Goal: Navigation & Orientation: Find specific page/section

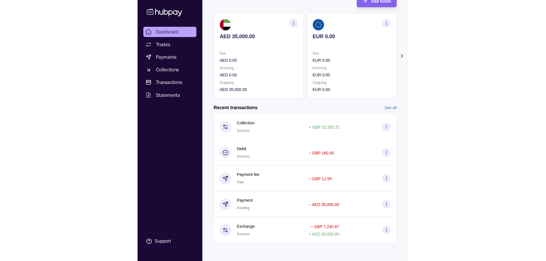
scroll to position [42, 0]
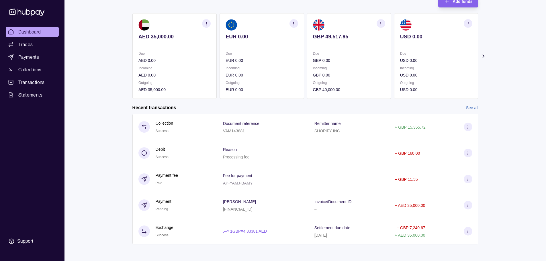
click at [270, 105] on link "See all" at bounding box center [472, 108] width 12 height 6
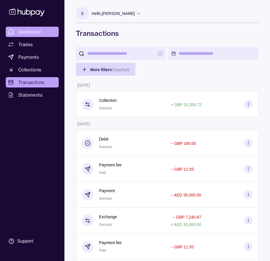
click at [35, 28] on span "Dashboard" at bounding box center [29, 31] width 23 height 7
